Goal: Transaction & Acquisition: Purchase product/service

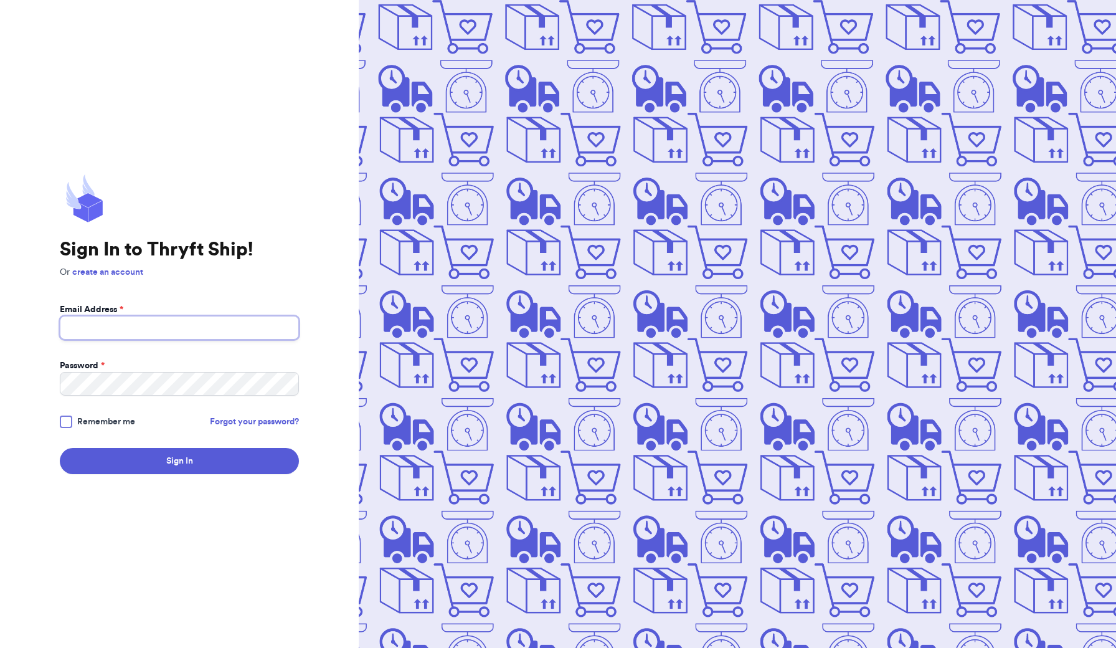
type input "[EMAIL_ADDRESS][DOMAIN_NAME]"
click at [179, 461] on button "Sign In" at bounding box center [179, 461] width 239 height 26
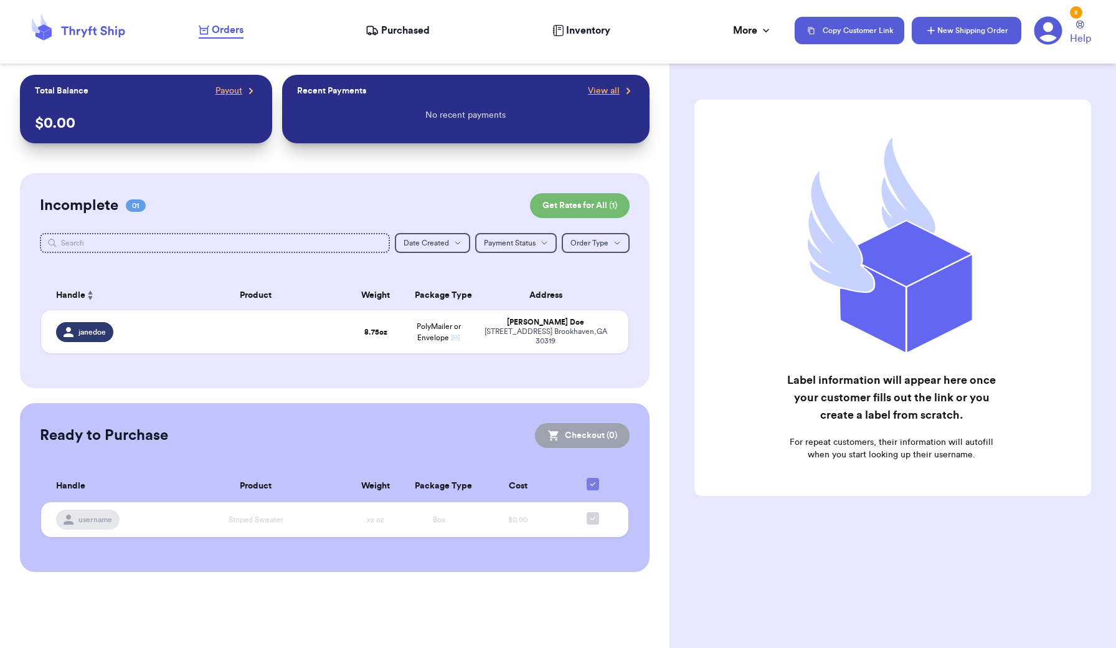
click at [1004, 31] on button "New Shipping Order" at bounding box center [967, 30] width 110 height 27
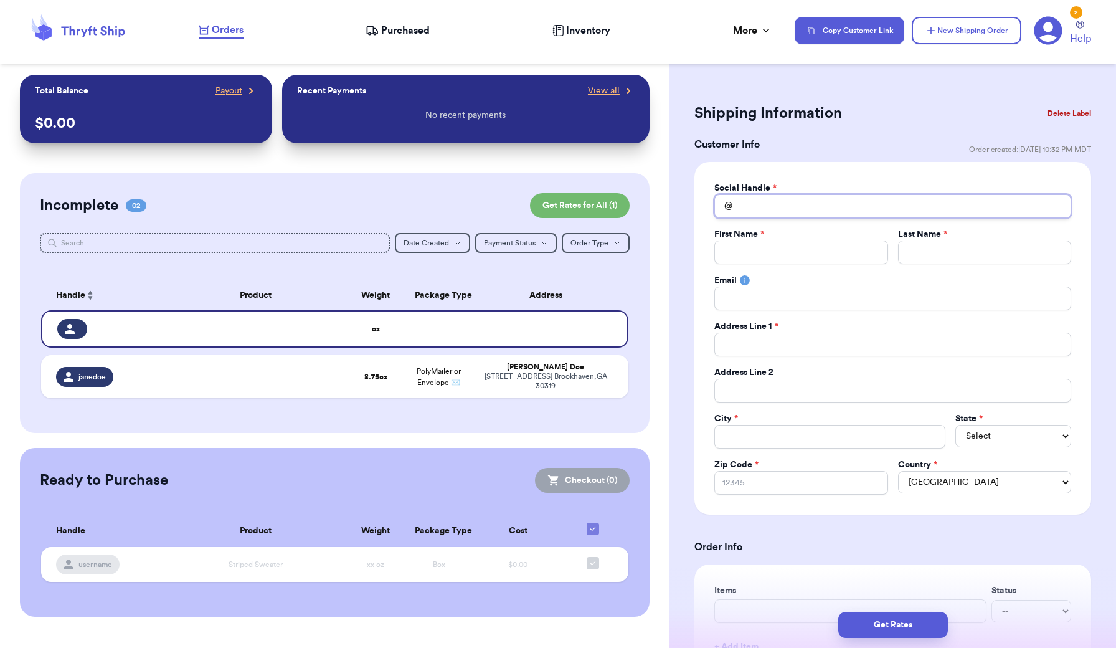
click at [806, 211] on input "Total Amount Paid" at bounding box center [893, 206] width 357 height 24
type input "a"
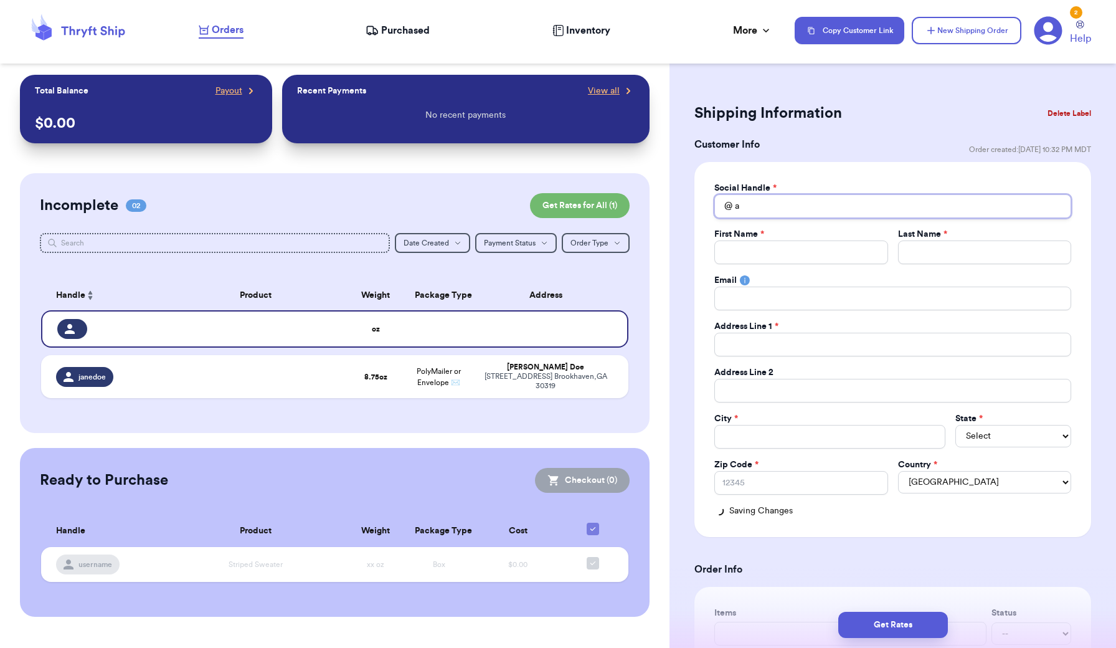
type input "al"
type input "ala"
type input "alam"
type input "ala"
type input "[PERSON_NAME]"
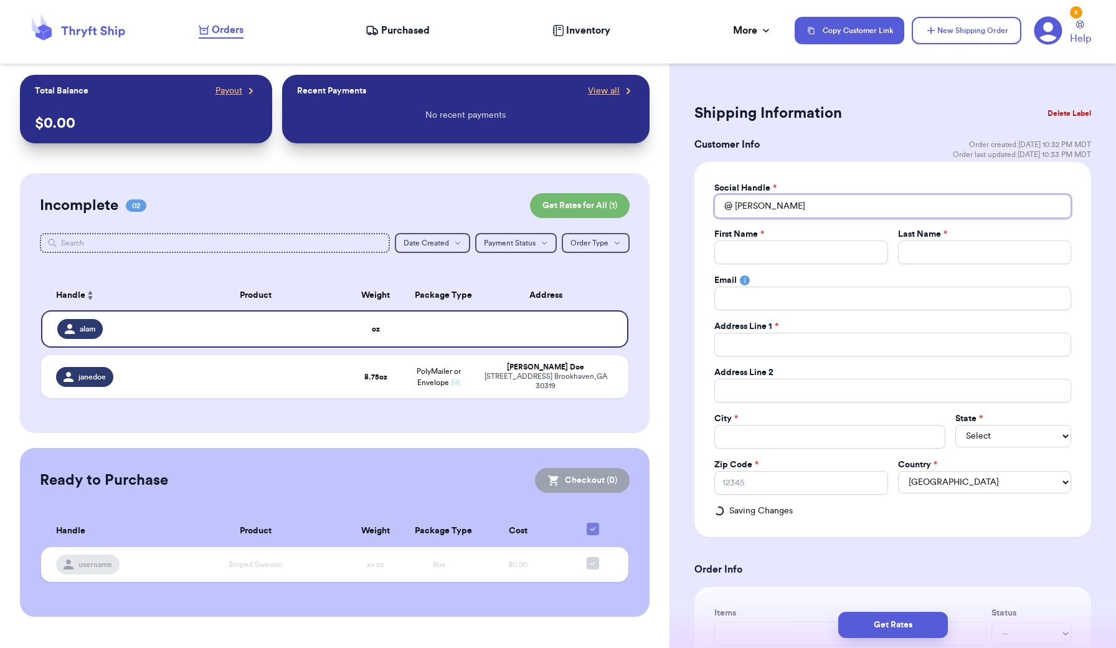
type input "[PERSON_NAME]"
type input "ala"
type input "al"
type input "a"
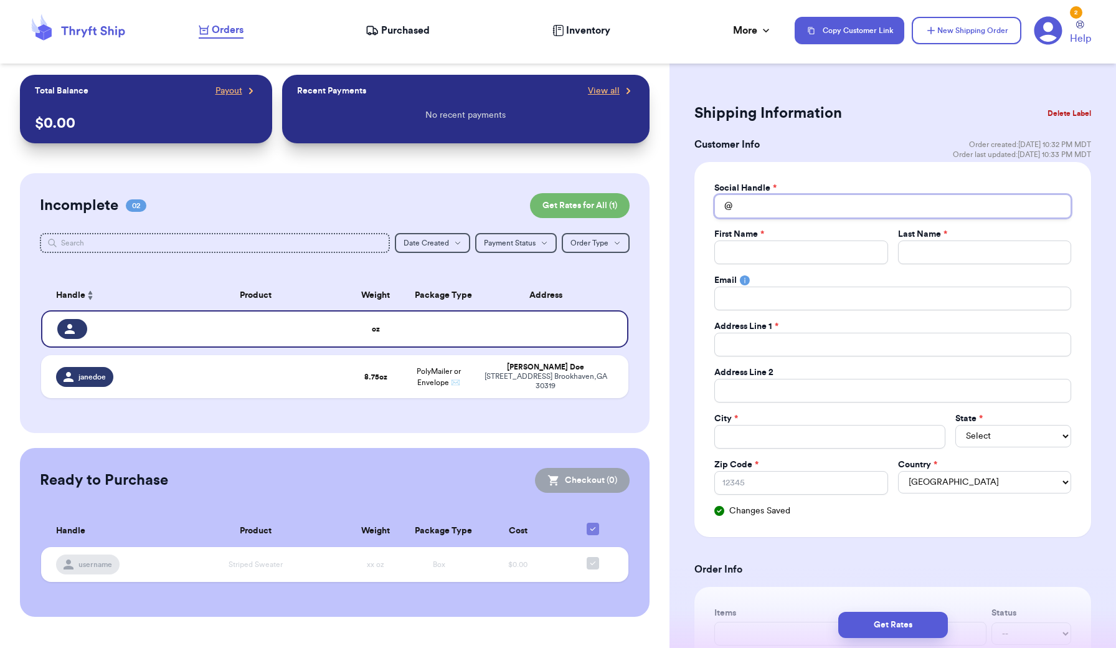
type input "b"
type input "bo"
type input "boo"
type input "boom"
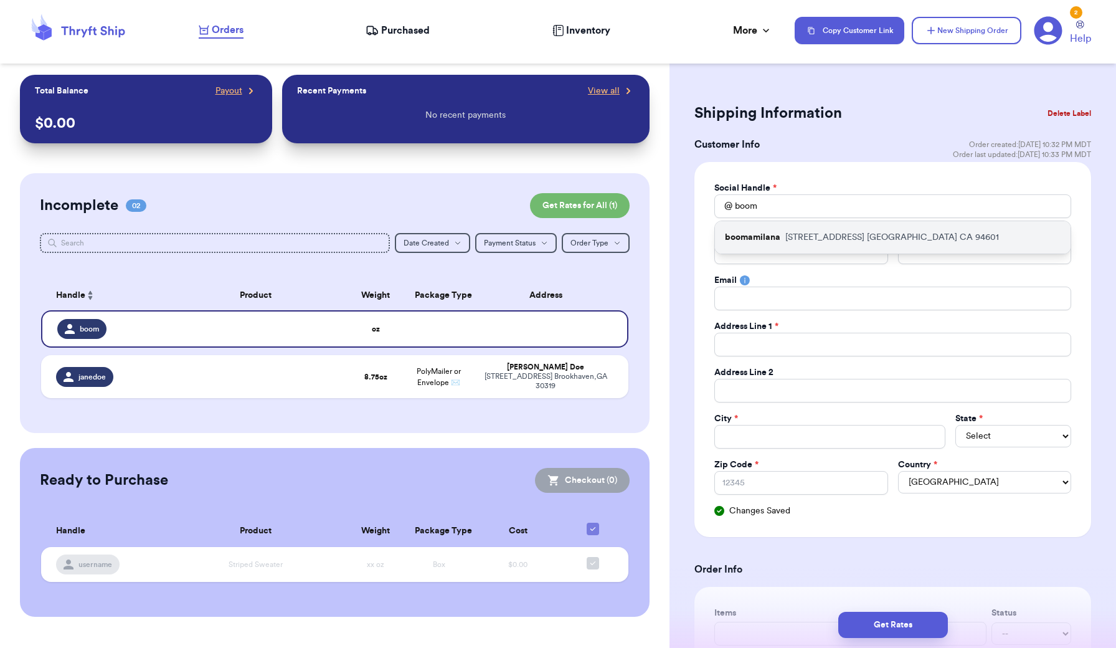
click at [877, 237] on p "[STREET_ADDRESS]" at bounding box center [893, 237] width 214 height 12
type input "boomamilana"
type input "[PERSON_NAME]"
type input "[EMAIL_ADDRESS][DOMAIN_NAME]"
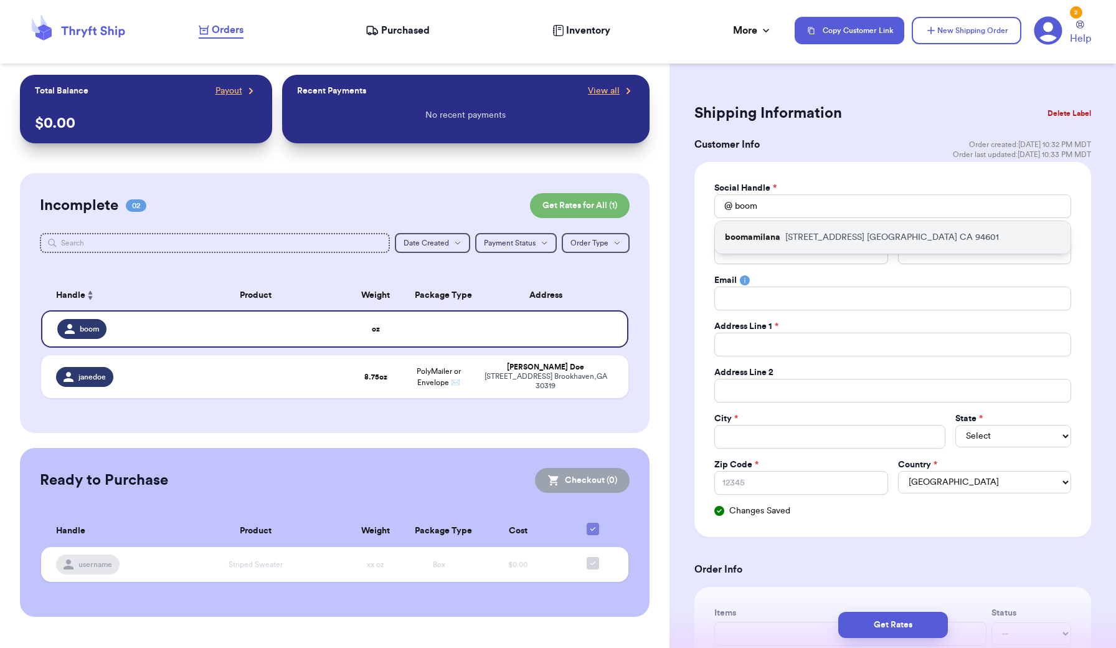
type input "[STREET_ADDRESS]"
type input "Apt B"
type input "[GEOGRAPHIC_DATA]"
select select "CA"
type input "94601"
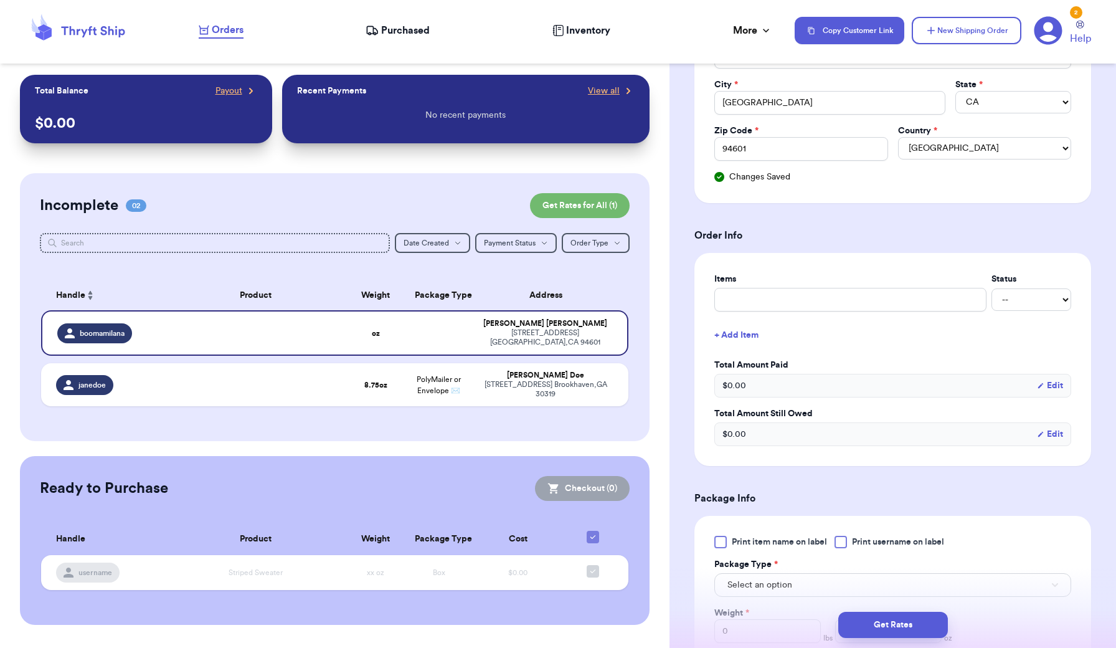
scroll to position [340, 0]
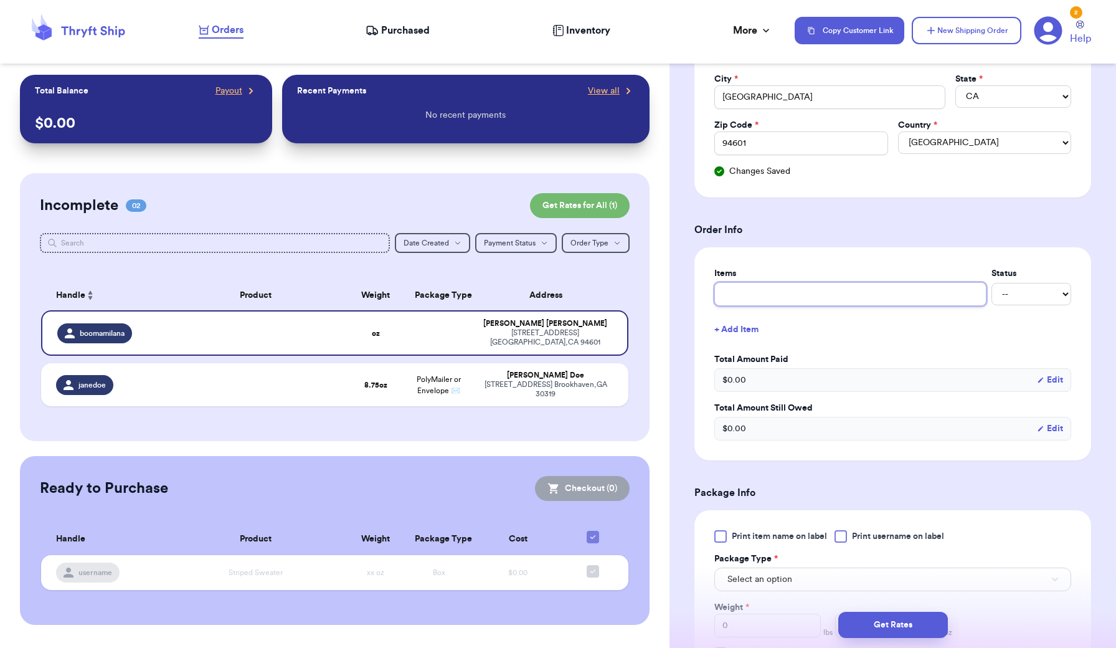
type input "C"
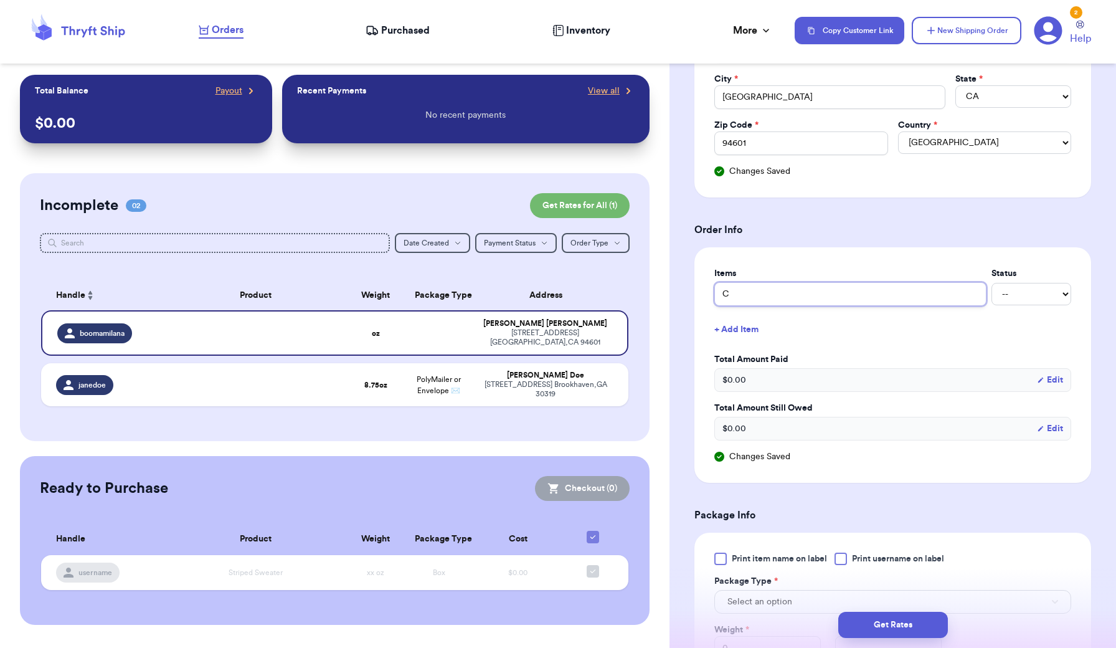
type input "Cr"
type input "Cre"
type input "Crea"
type input "Cream"
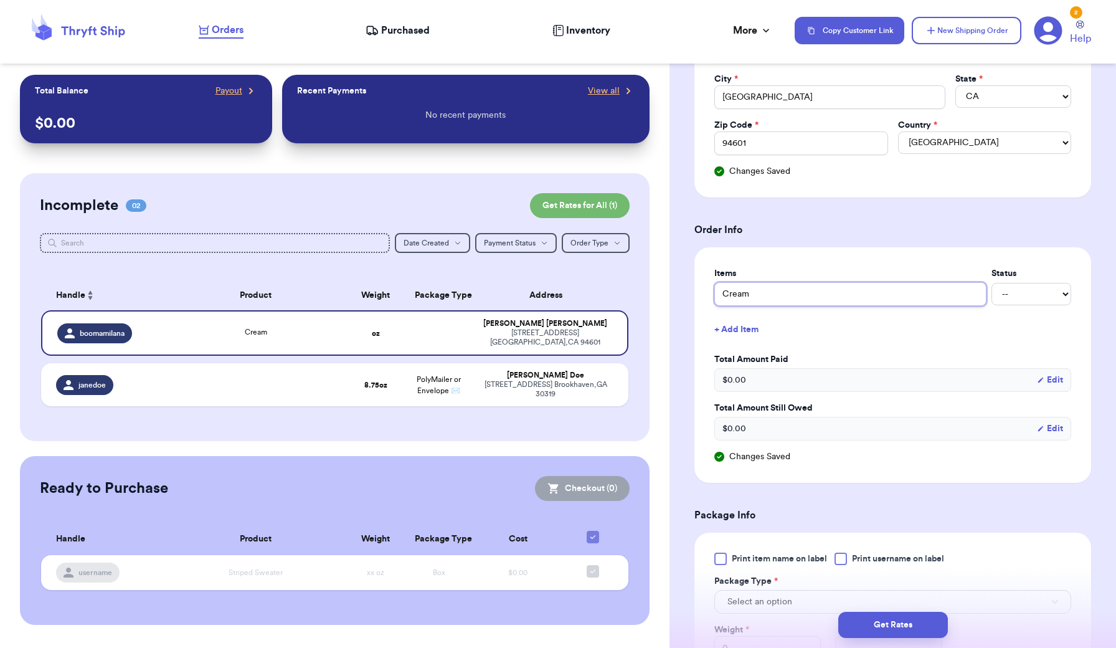
type input "Cream H"
type input "Cream H&"
type input "Cream H&M"
type input "Cream H&M e"
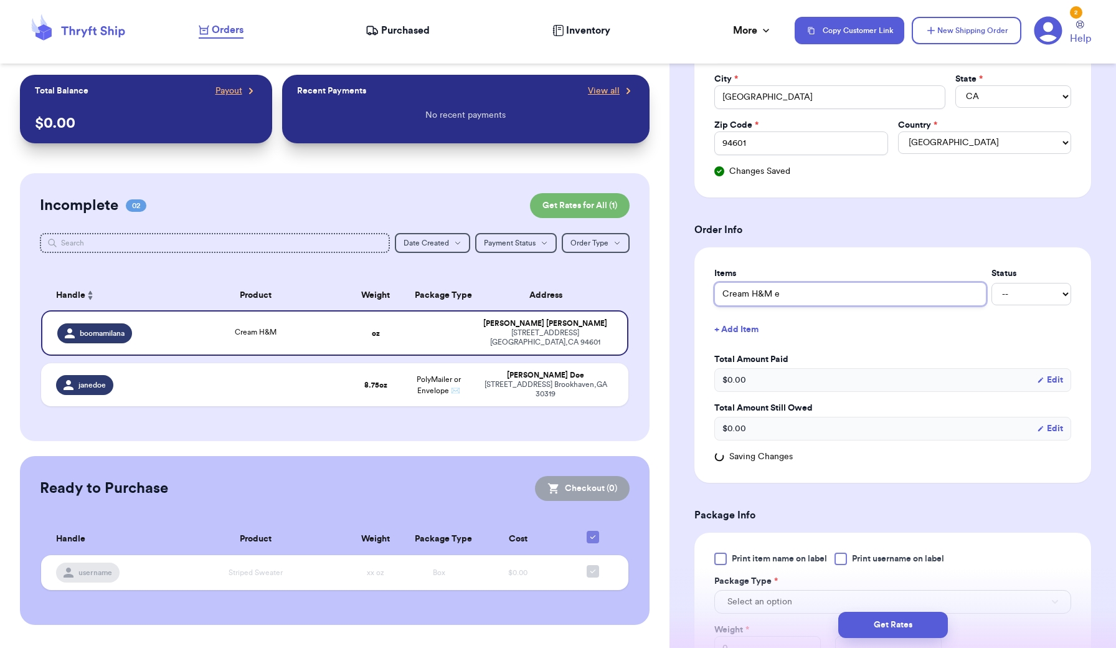
type input "Cream H&M em"
type input "Cream H&M emb"
type input "Cream H&M embr"
type input "Cream H&M embro"
type input "Cream H&M embroi"
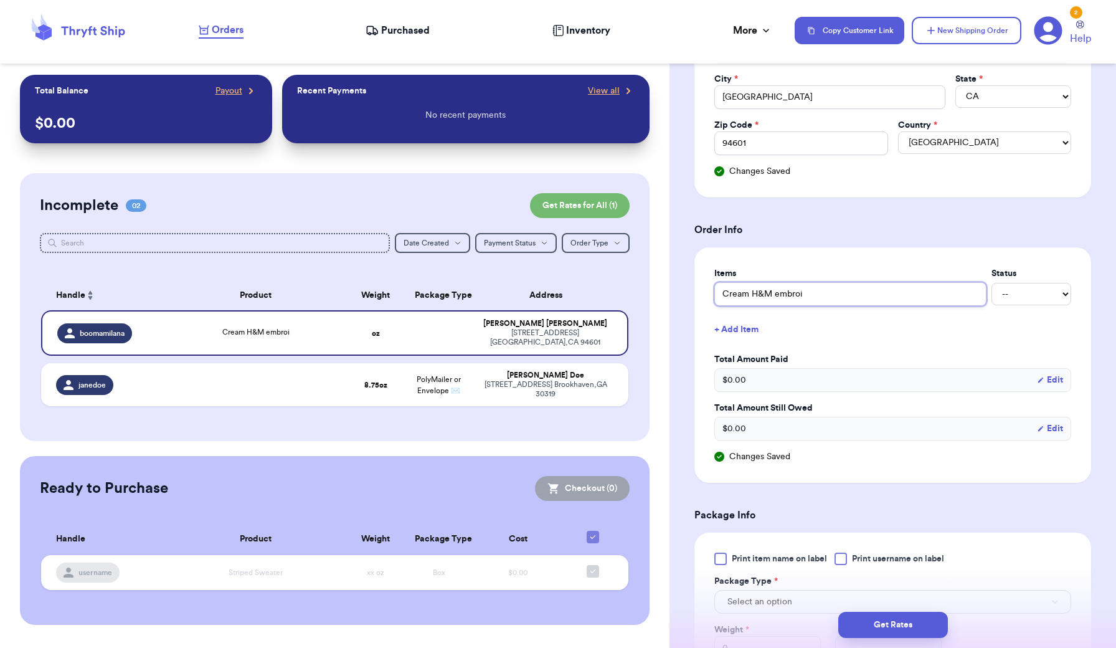
type input "Cream H&M embroid"
type input "Cream H&M embroide"
type input "Cream H&M embroider"
type input "Cream H&M embroidere"
type input "Cream H&M embroidered"
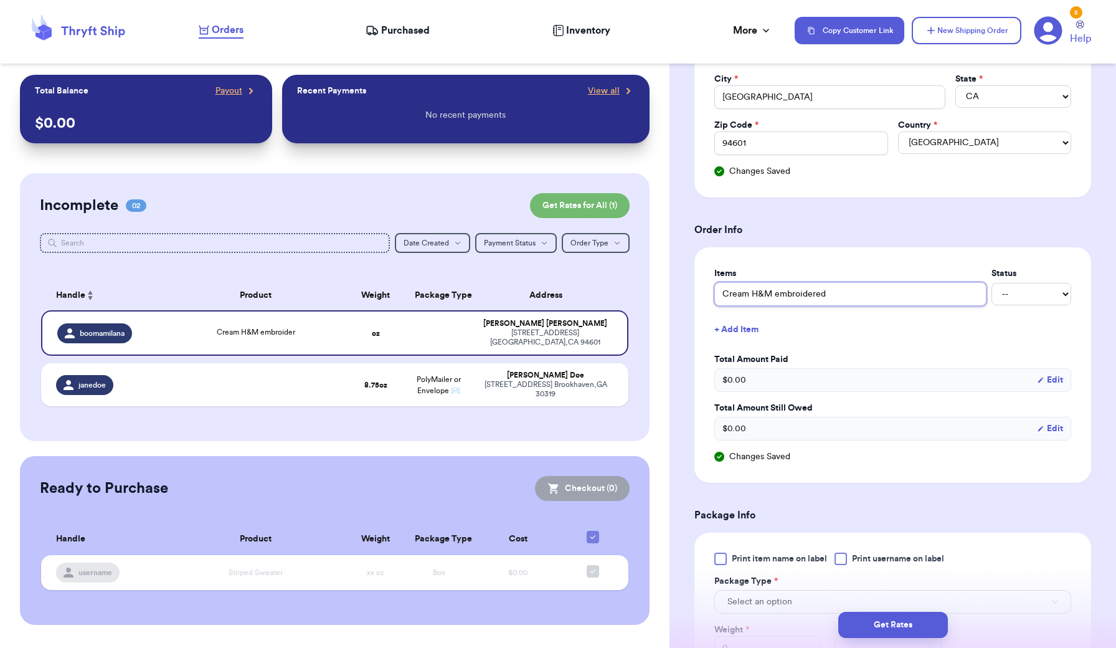
type input "Cream H&M embroidered"
type input "Cream H&M embroidered d"
type input "Cream H&M embroidered dr"
type input "Cream H&M embroidered dre"
type input "Cream H&M embroidered dres"
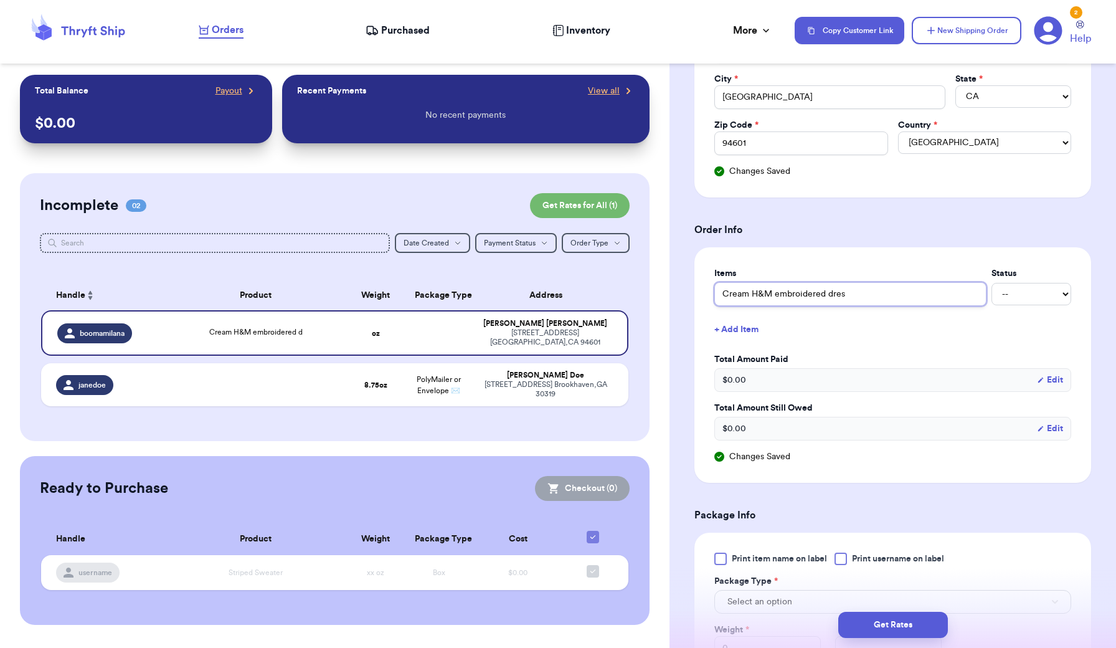
type input "Cream H&M embroidered dress"
select select "paid"
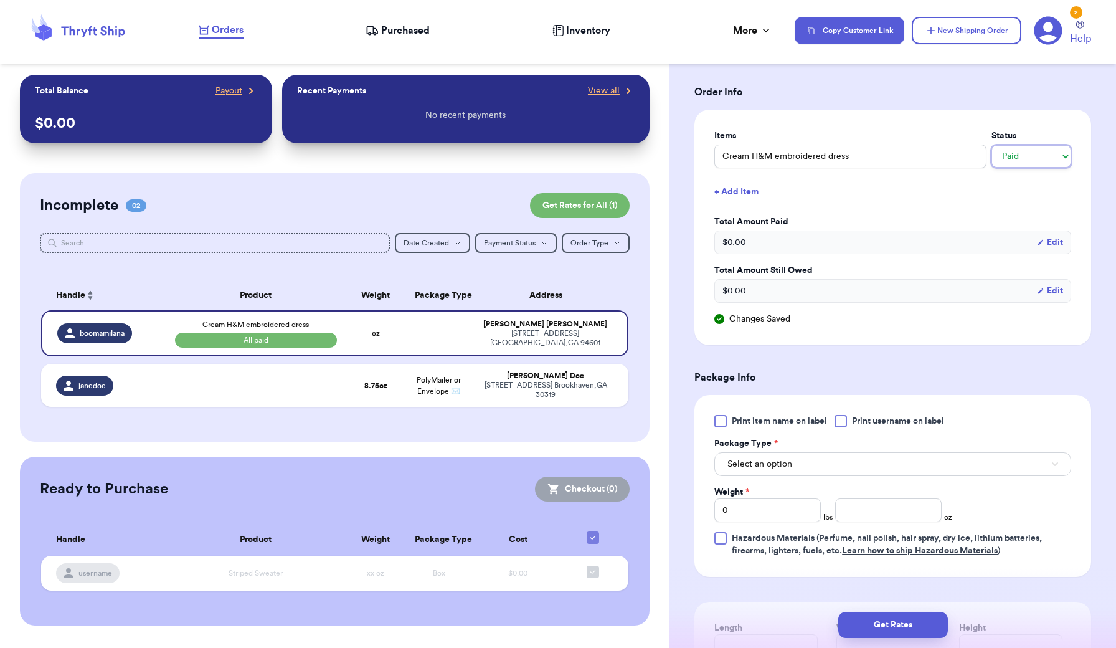
scroll to position [488, 0]
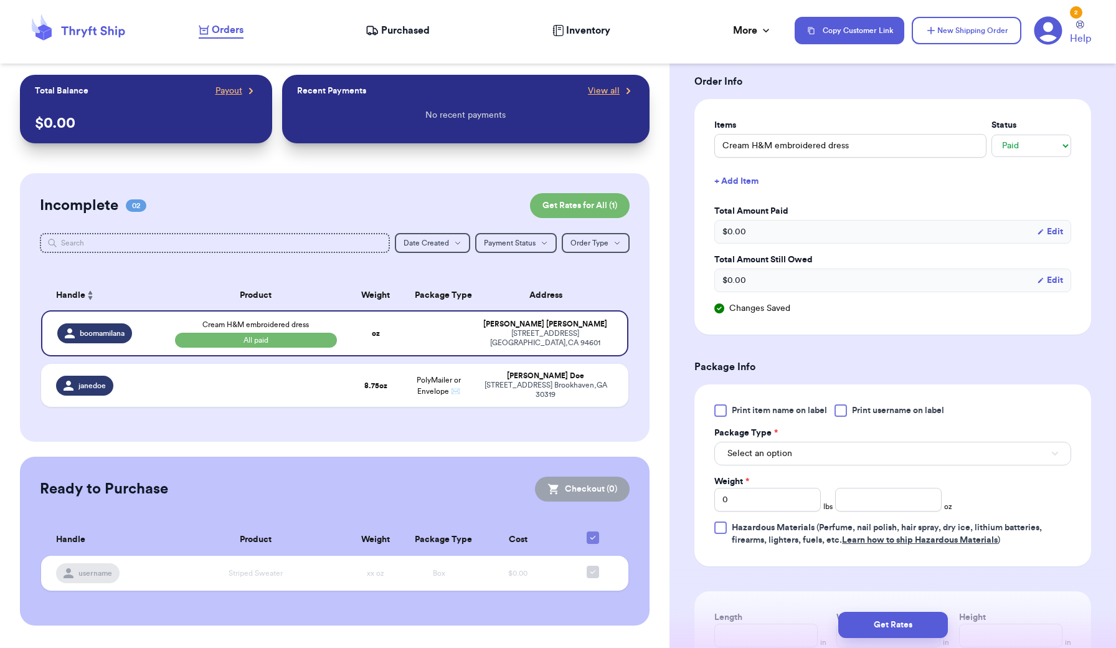
click at [830, 448] on button "Select an option" at bounding box center [893, 454] width 357 height 24
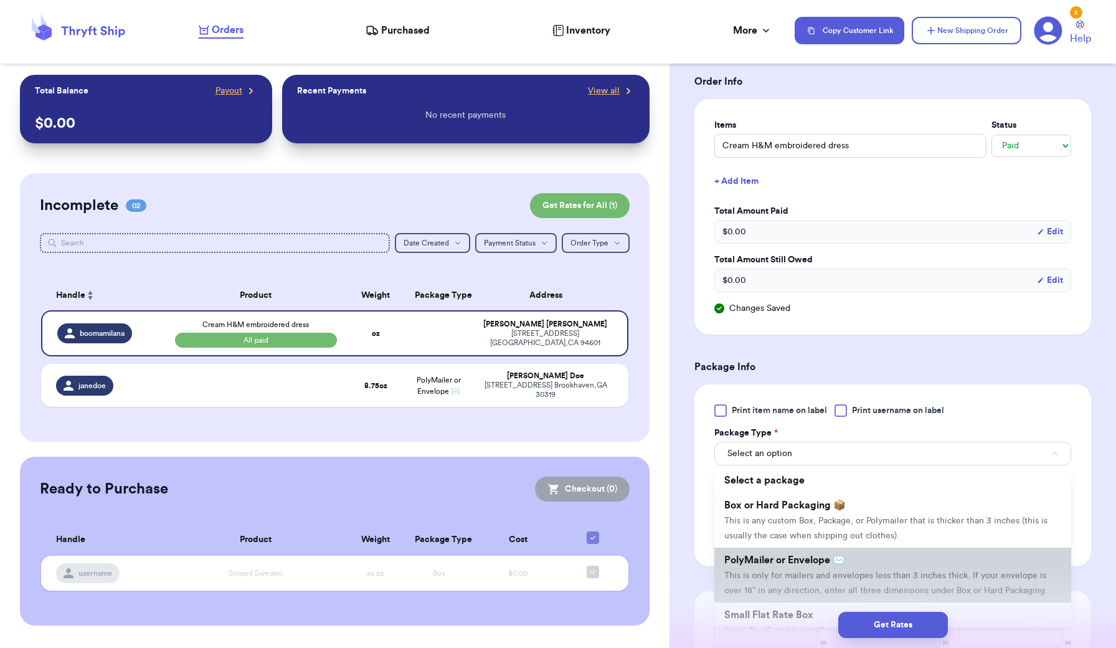
click at [820, 575] on span "This is only for mailers and envelopes less than 3 inches thick. If your envelo…" at bounding box center [886, 583] width 323 height 24
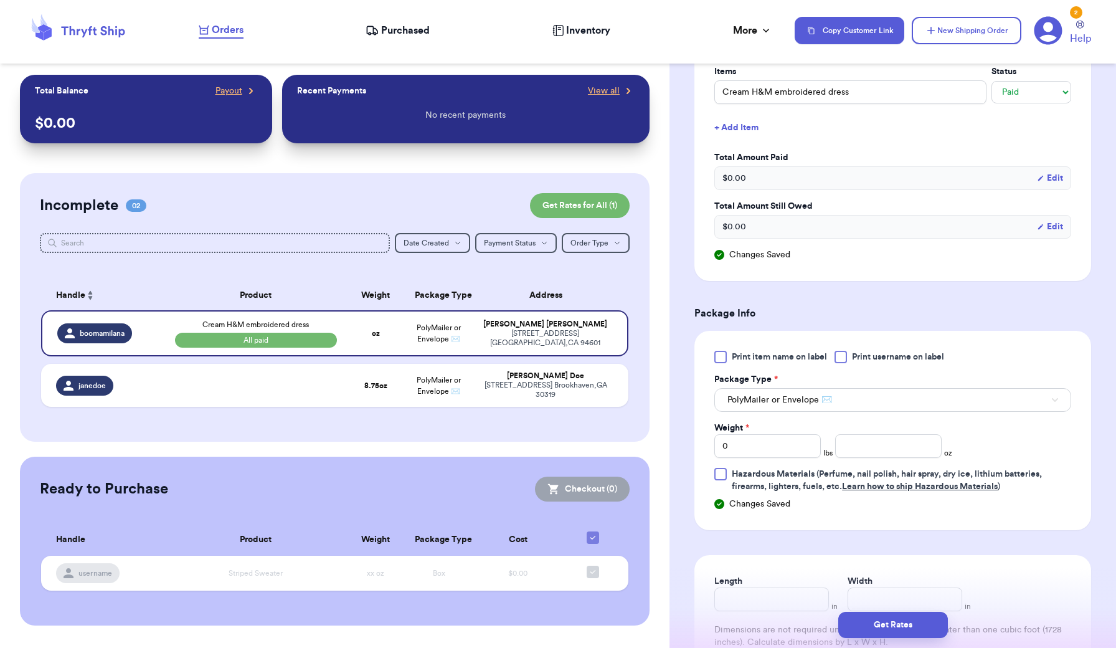
scroll to position [542, 0]
click at [887, 445] on input "number" at bounding box center [888, 446] width 107 height 24
type input "10"
click at [1042, 461] on div "Print item name on label Print username on label Package Type * PolyMailer or E…" at bounding box center [893, 421] width 357 height 142
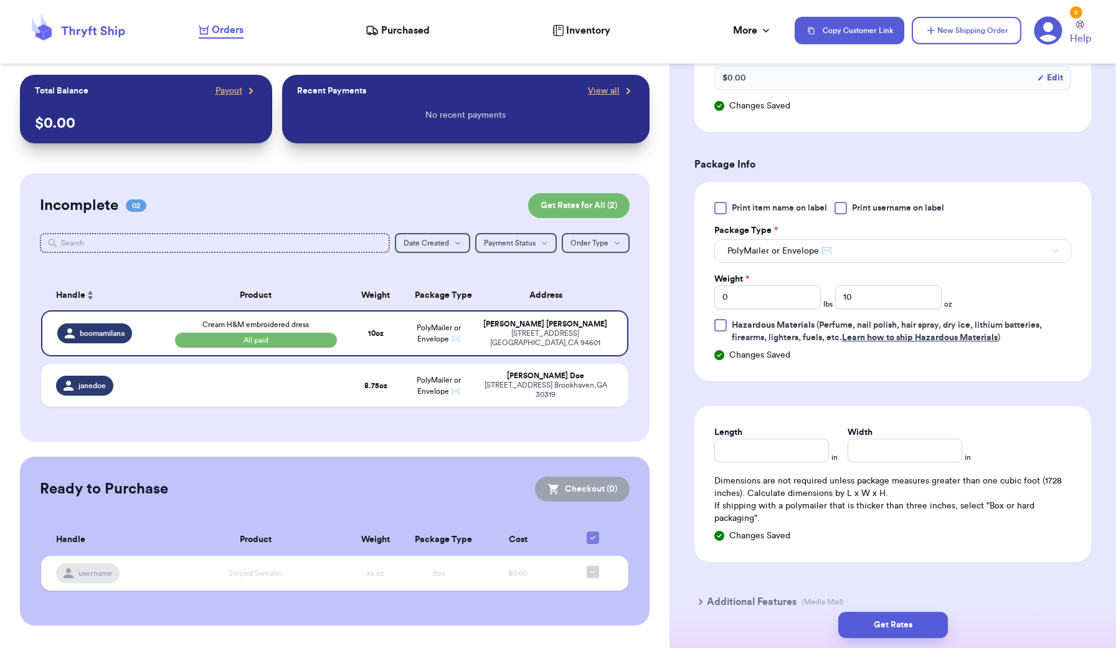
scroll to position [690, 0]
click at [914, 617] on button "Get Rates" at bounding box center [894, 625] width 110 height 26
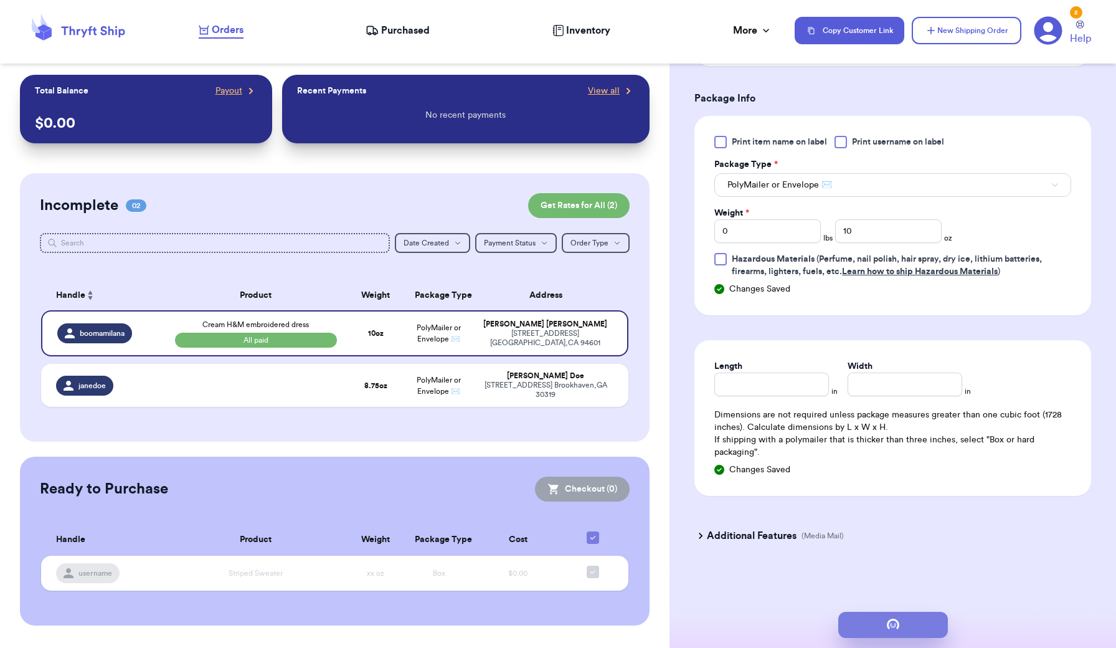
scroll to position [0, 0]
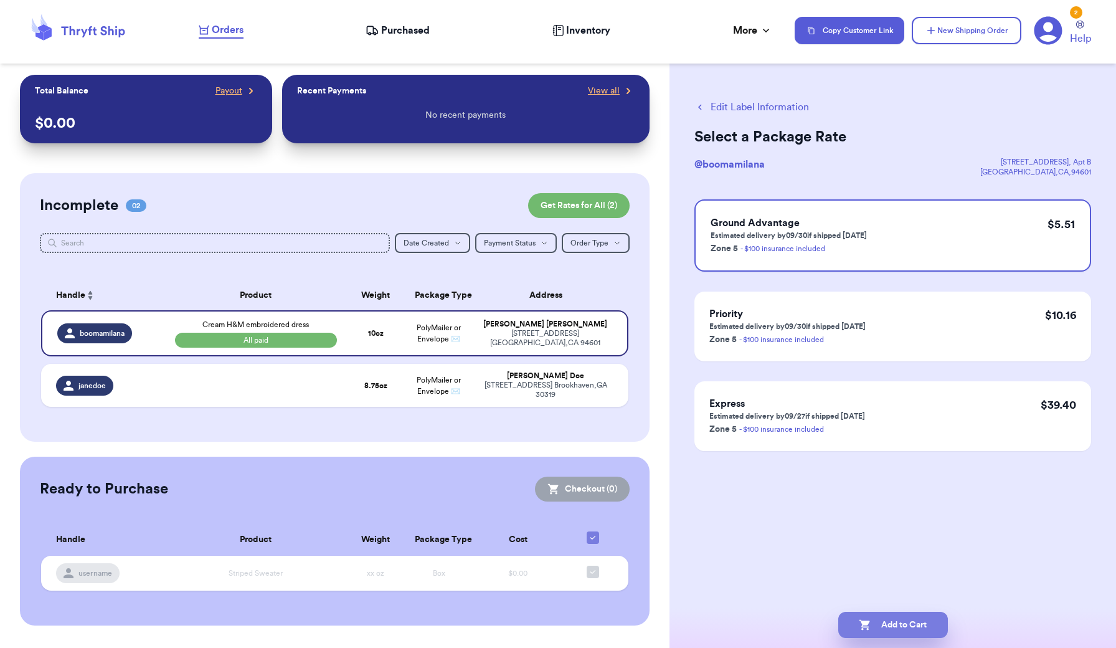
click at [910, 629] on button "Add to Cart" at bounding box center [894, 625] width 110 height 26
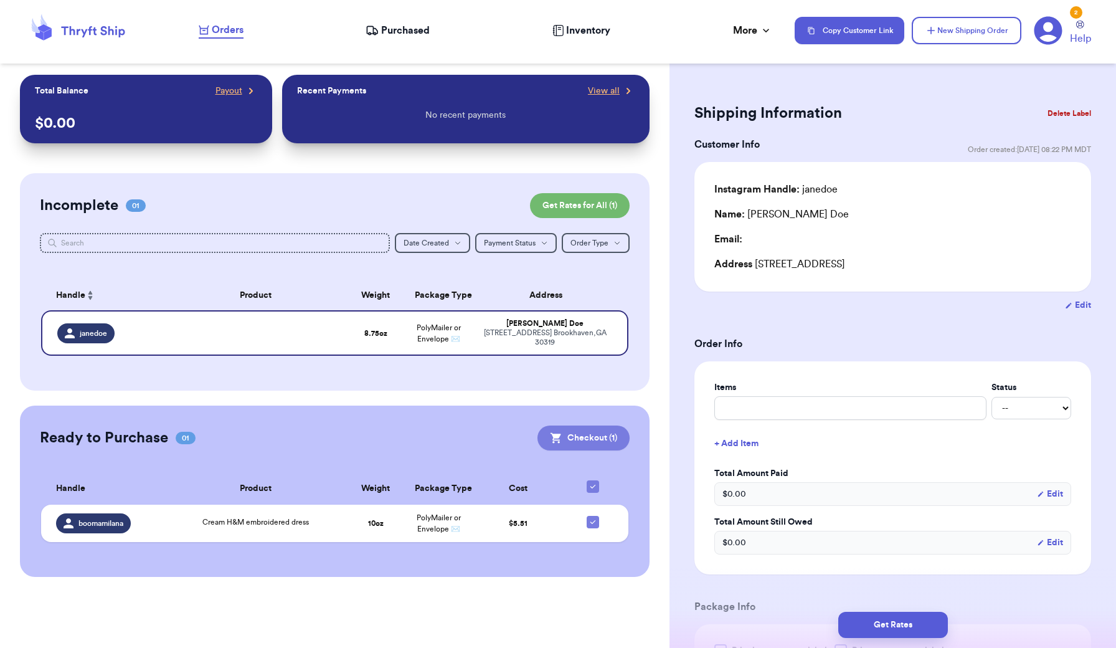
click at [588, 436] on button "Checkout ( 1 )" at bounding box center [584, 438] width 92 height 25
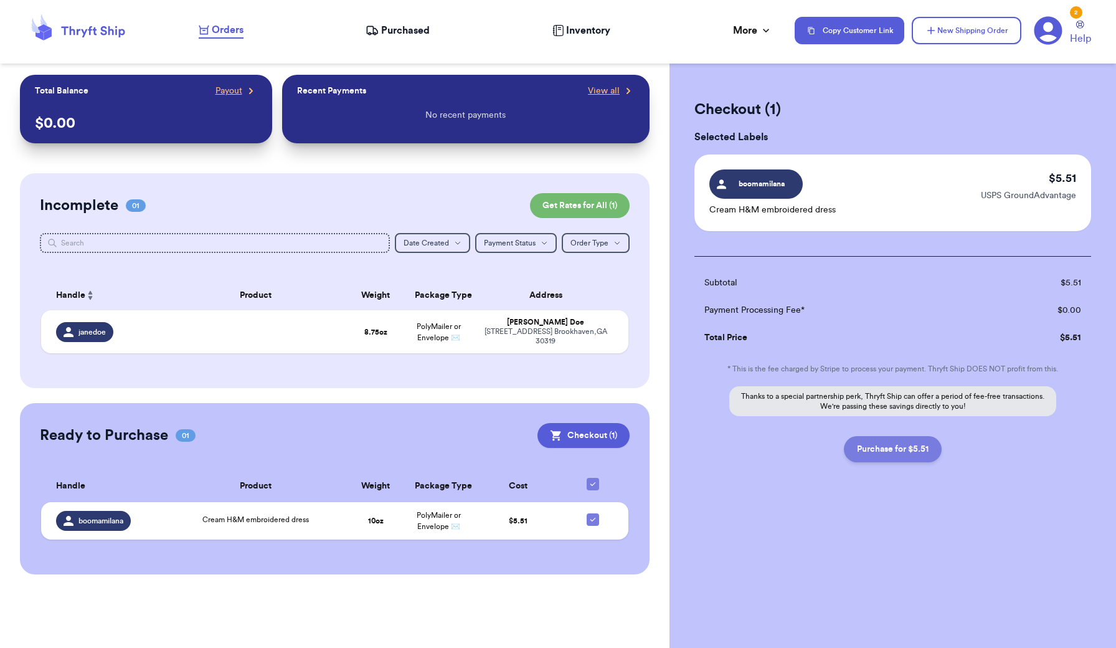
click at [930, 445] on button "Purchase for $5.51" at bounding box center [893, 449] width 98 height 26
checkbox input "false"
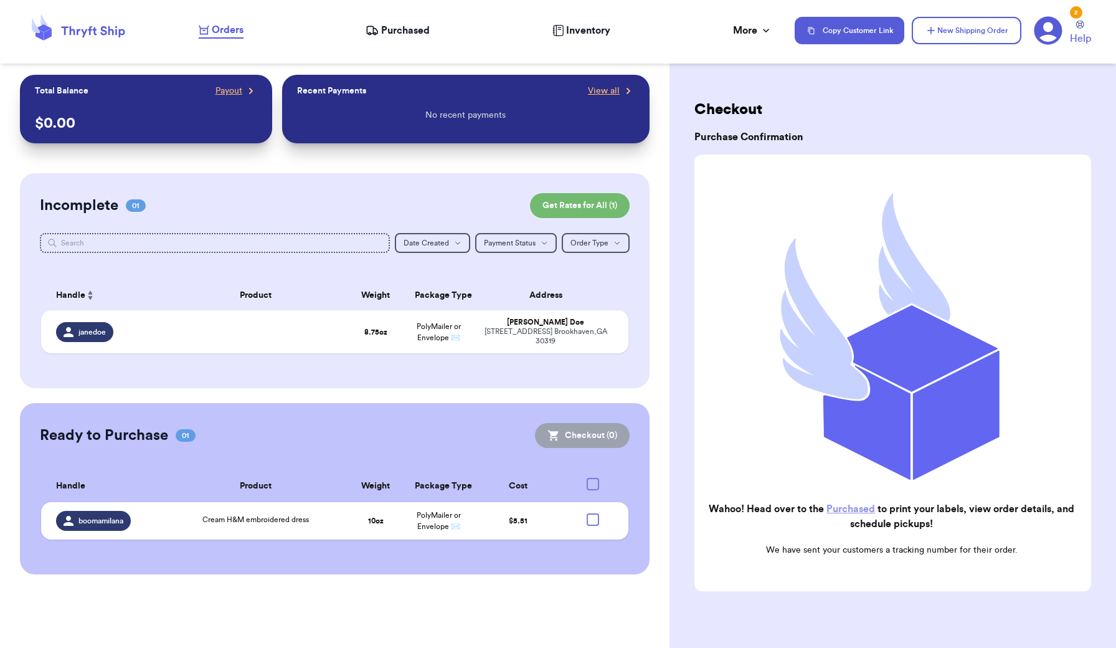
checkbox input "true"
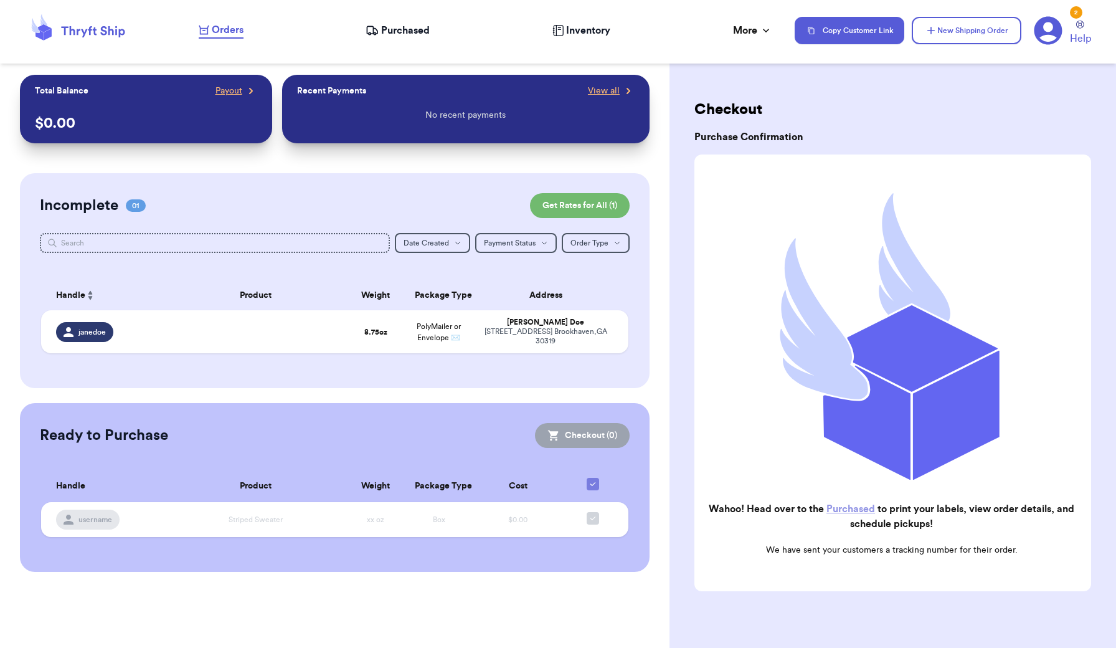
click at [864, 508] on link "Purchased" at bounding box center [851, 509] width 49 height 10
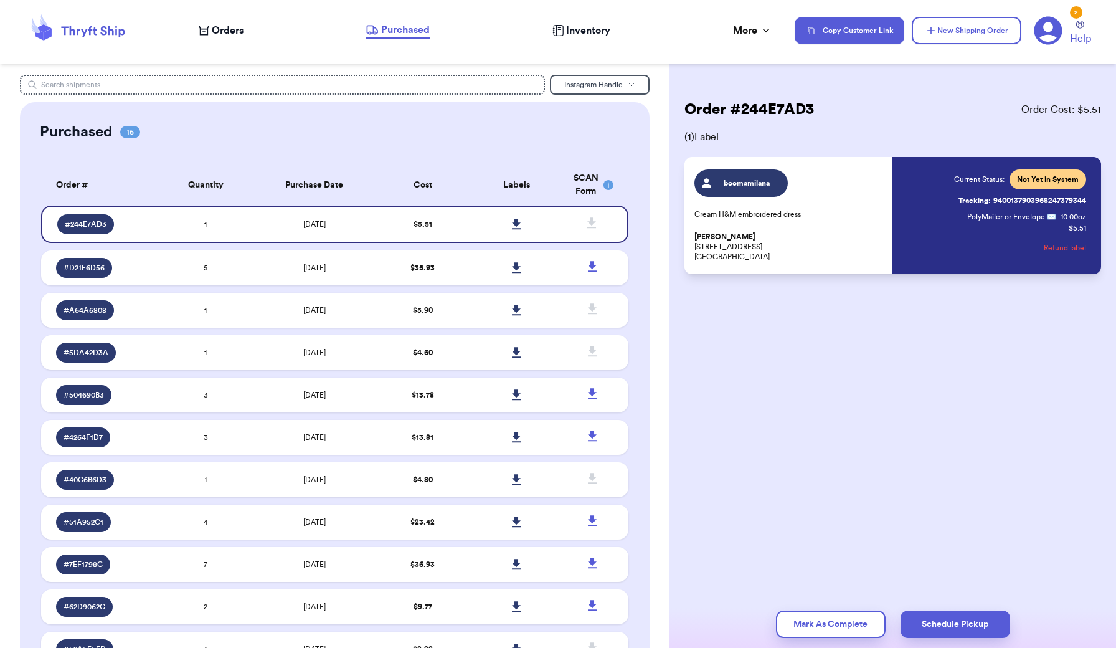
click at [853, 238] on p "[PERSON_NAME] [STREET_ADDRESS][PERSON_NAME]" at bounding box center [790, 247] width 191 height 30
click at [824, 180] on div "boomamilana Cream H&M embroidered dress [PERSON_NAME] [STREET_ADDRESS][PERSON_N…" at bounding box center [790, 215] width 191 height 92
click at [758, 217] on p "Cream H&M embroidered dress" at bounding box center [790, 214] width 191 height 10
drag, startPoint x: 913, startPoint y: 193, endPoint x: 885, endPoint y: 201, distance: 29.2
click at [886, 200] on div "boomamilana Cream H&M embroidered dress [PERSON_NAME] [STREET_ADDRESS][PERSON_N…" at bounding box center [891, 215] width 392 height 92
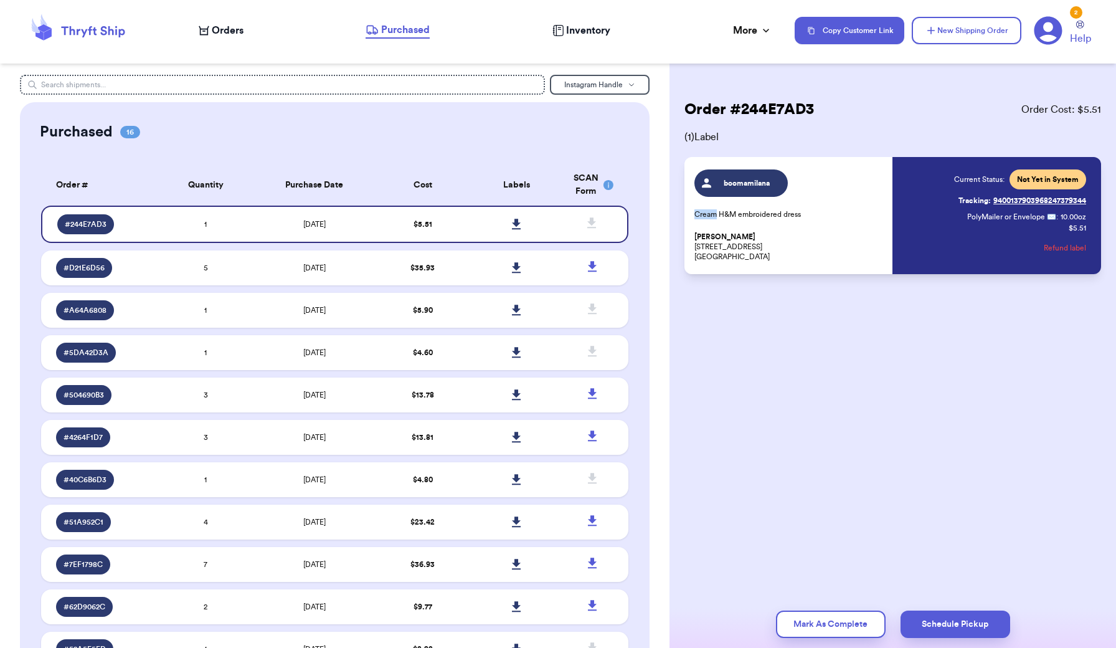
click at [885, 201] on div "boomamilana Cream H&M embroidered dress [PERSON_NAME] [STREET_ADDRESS][PERSON_N…" at bounding box center [790, 215] width 191 height 92
drag, startPoint x: 885, startPoint y: 201, endPoint x: 873, endPoint y: 221, distance: 24.0
click at [873, 221] on div "boomamilana Cream H&M embroidered dress [PERSON_NAME] [STREET_ADDRESS][PERSON_N…" at bounding box center [790, 215] width 191 height 92
click at [520, 230] on icon at bounding box center [516, 224] width 9 height 11
click at [634, 85] on icon "button" at bounding box center [631, 84] width 7 height 7
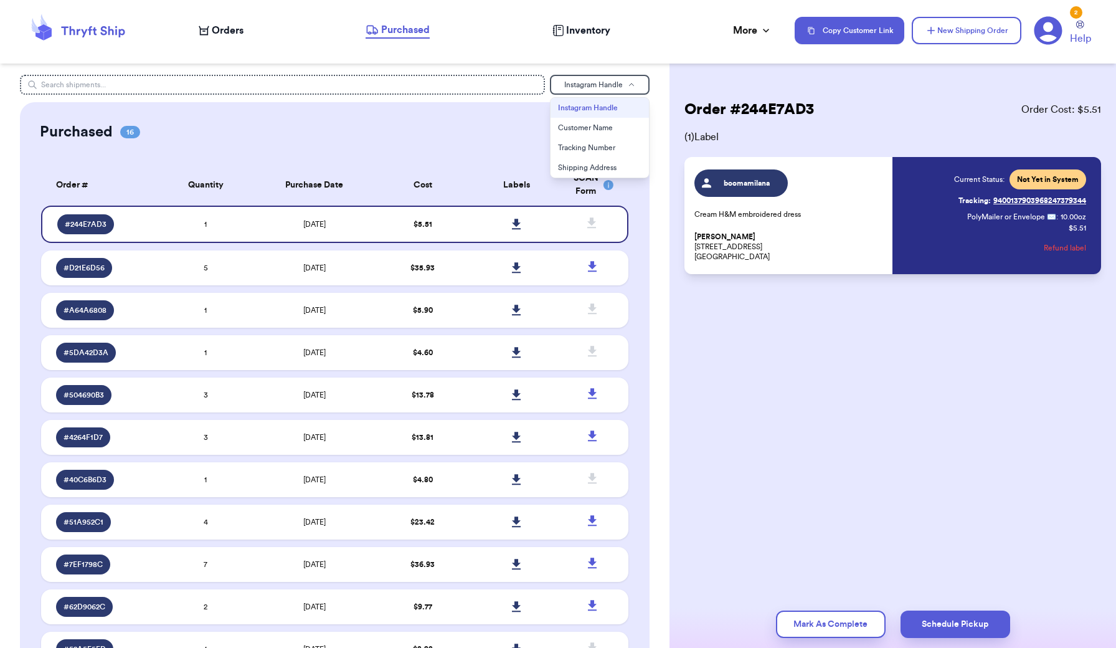
click at [679, 67] on div "Order # 244E7AD3 Order Cost: $ 5.51 ( 1 ) Label boomamilana Cream H&M embroider…" at bounding box center [893, 324] width 447 height 648
click at [1057, 31] on icon at bounding box center [1048, 31] width 28 height 28
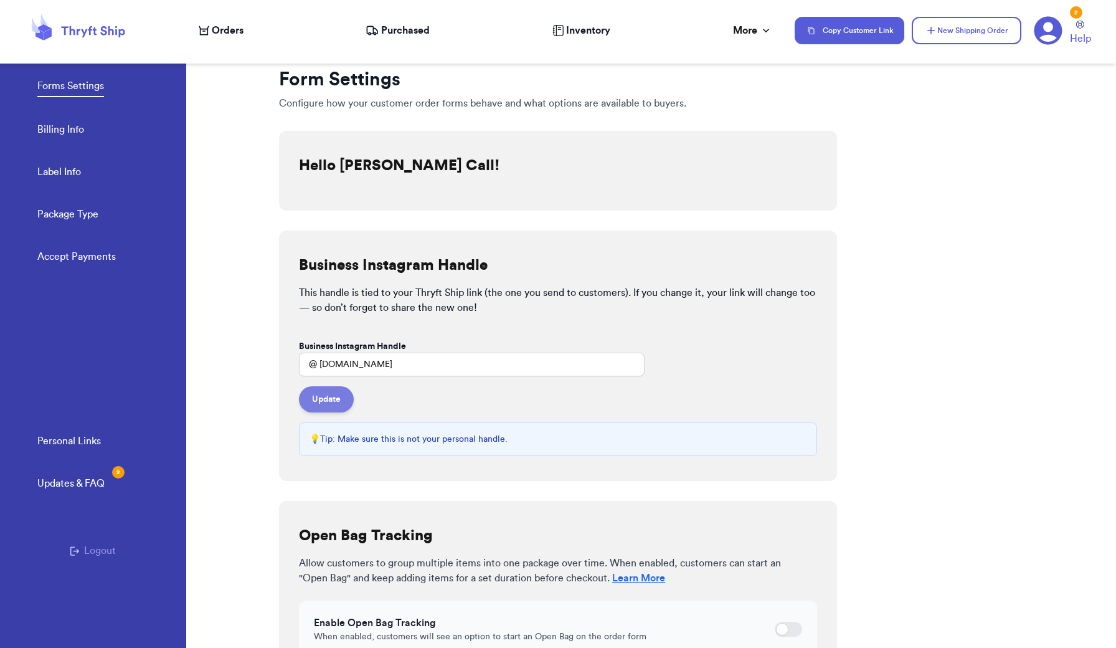
click at [338, 397] on button "Update" at bounding box center [326, 399] width 55 height 26
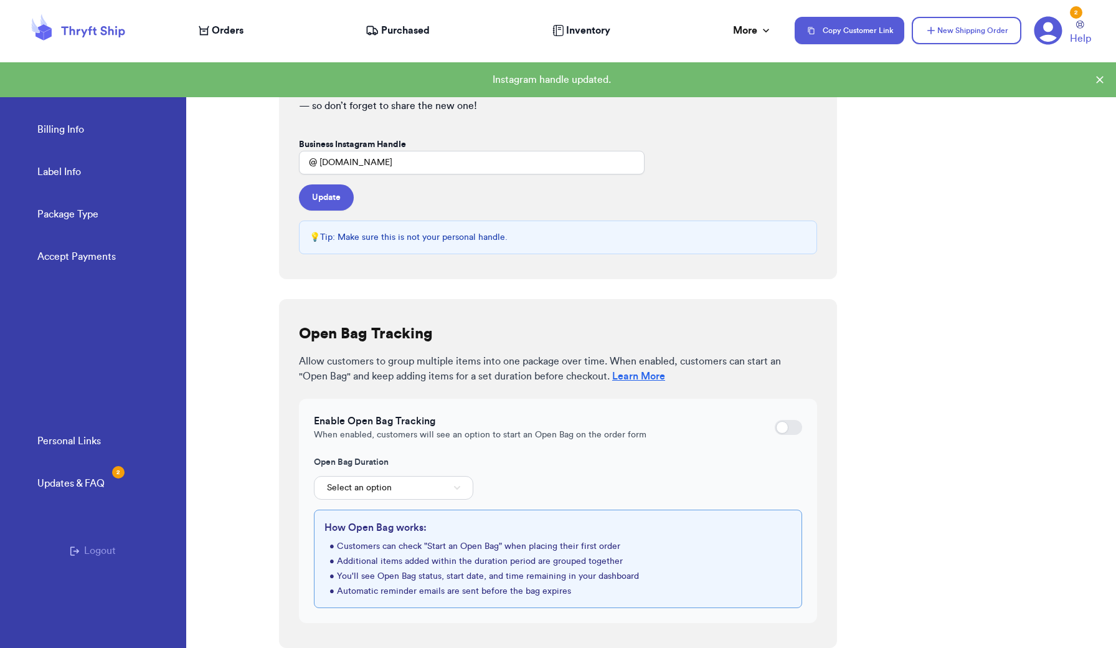
scroll to position [202, 0]
click at [79, 174] on link "Label Info" at bounding box center [59, 172] width 44 height 17
select select "UT"
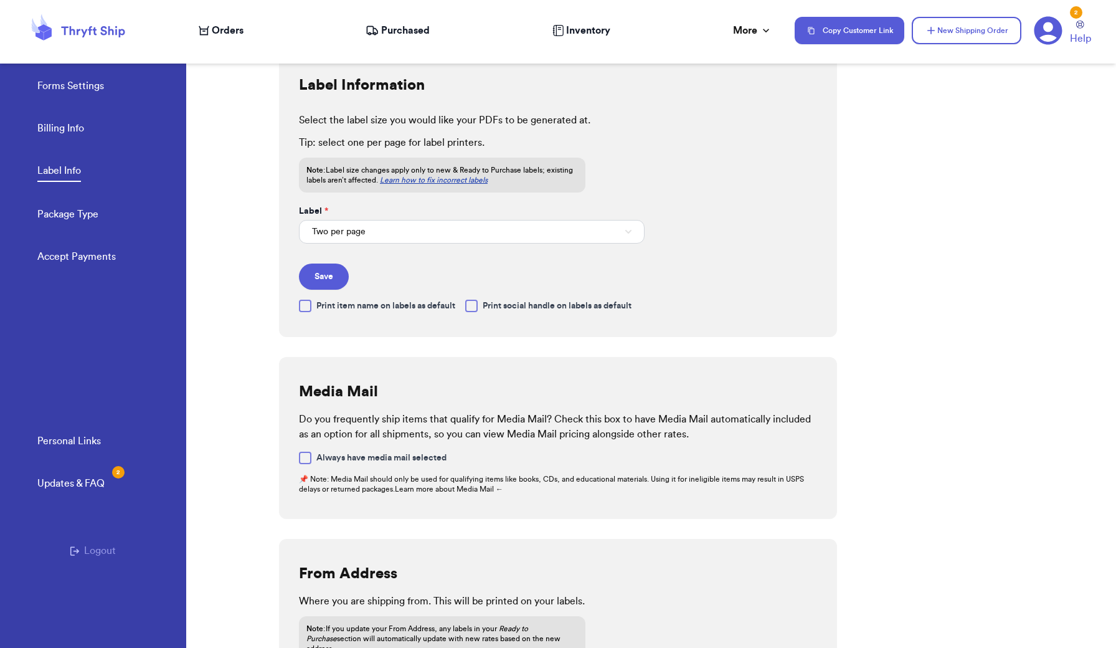
scroll to position [7, 0]
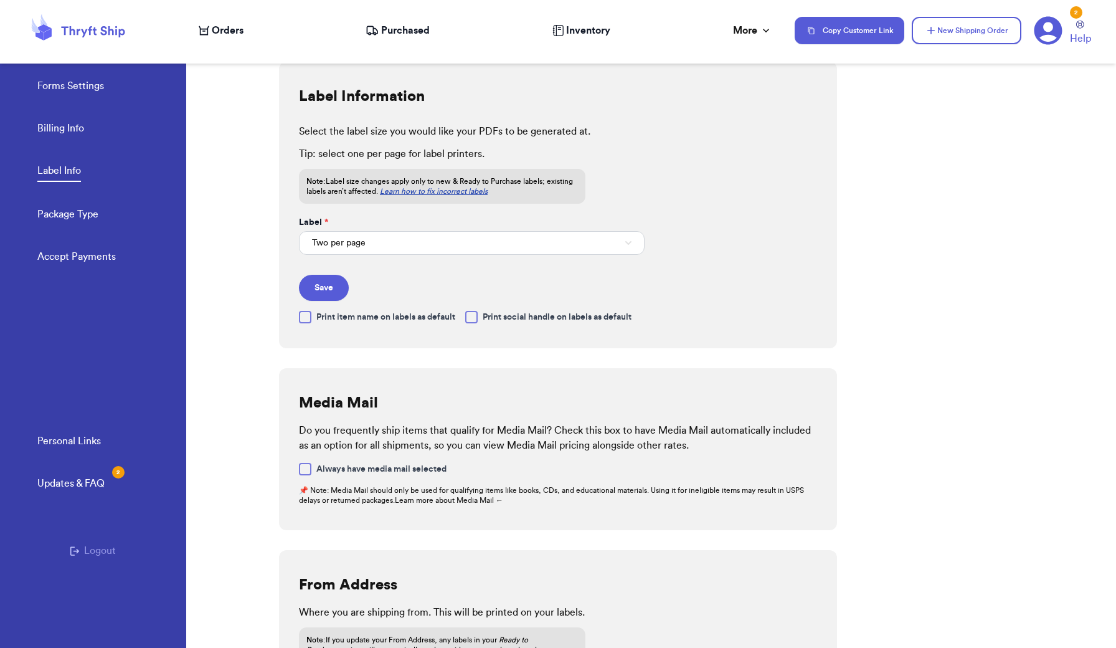
click at [623, 239] on button "Two per page" at bounding box center [472, 243] width 346 height 24
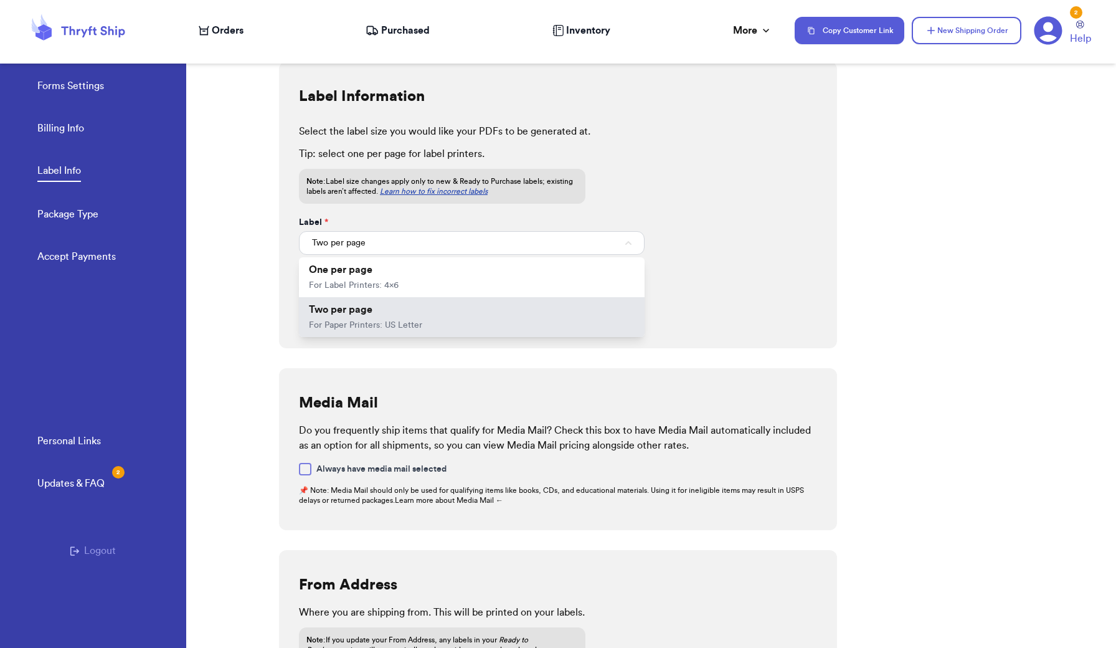
click at [682, 193] on div "Select the label size you would like your PDFs to be generated at. Tip: select …" at bounding box center [558, 160] width 518 height 87
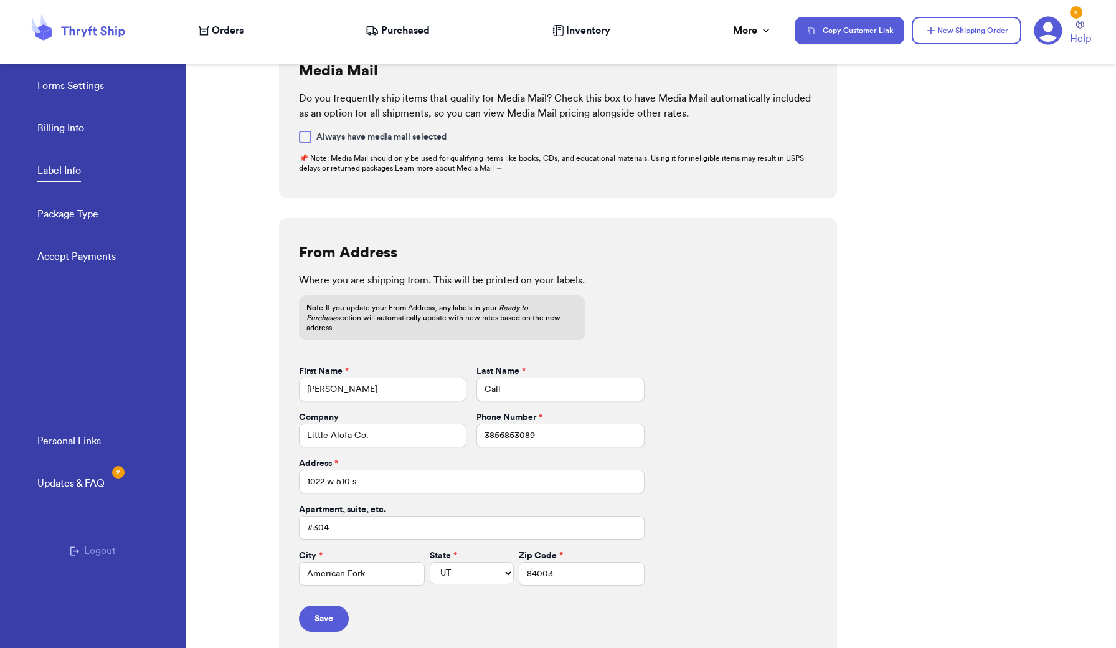
scroll to position [338, 0]
drag, startPoint x: 387, startPoint y: 426, endPoint x: 247, endPoint y: 426, distance: 140.2
type input "Alofas Co."
click at [319, 607] on button "Save" at bounding box center [324, 620] width 50 height 26
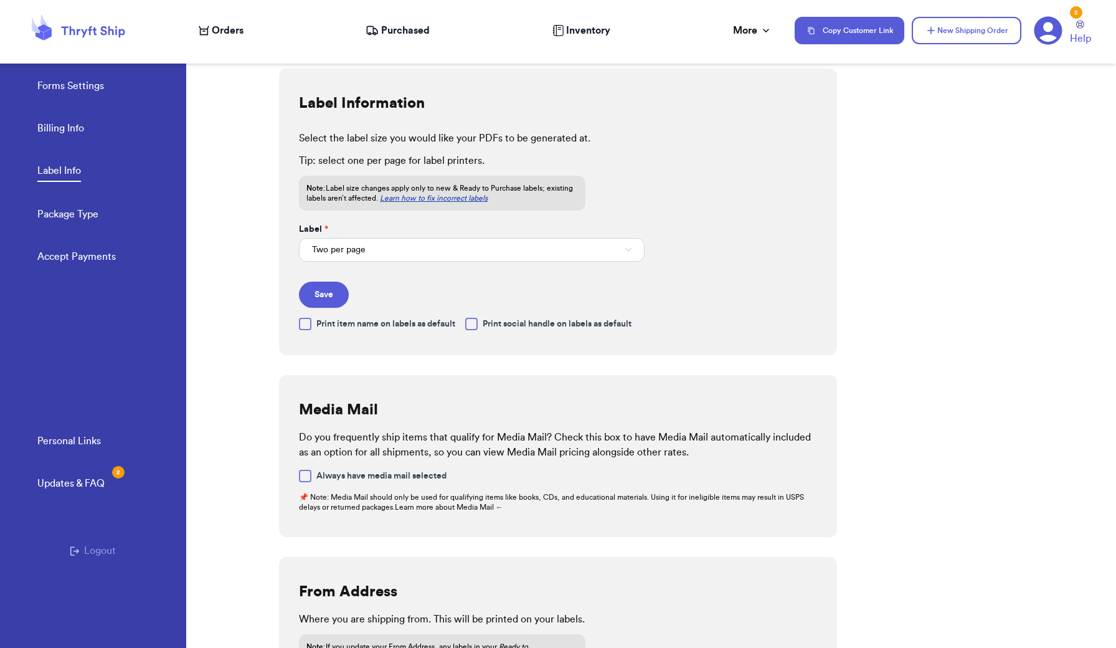
scroll to position [0, 0]
click at [213, 35] on span "Orders" at bounding box center [228, 30] width 32 height 15
